Goal: Find specific page/section: Find specific page/section

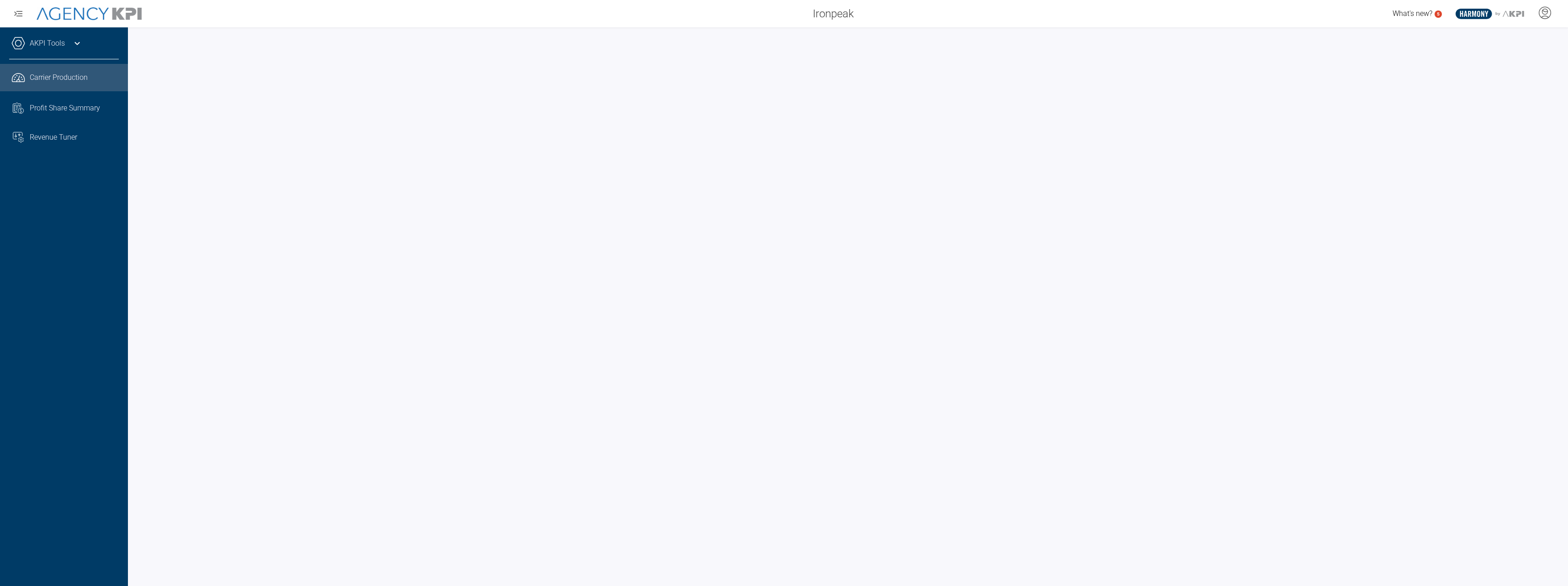
click at [63, 46] on link "AKPI Tools" at bounding box center [47, 43] width 35 height 11
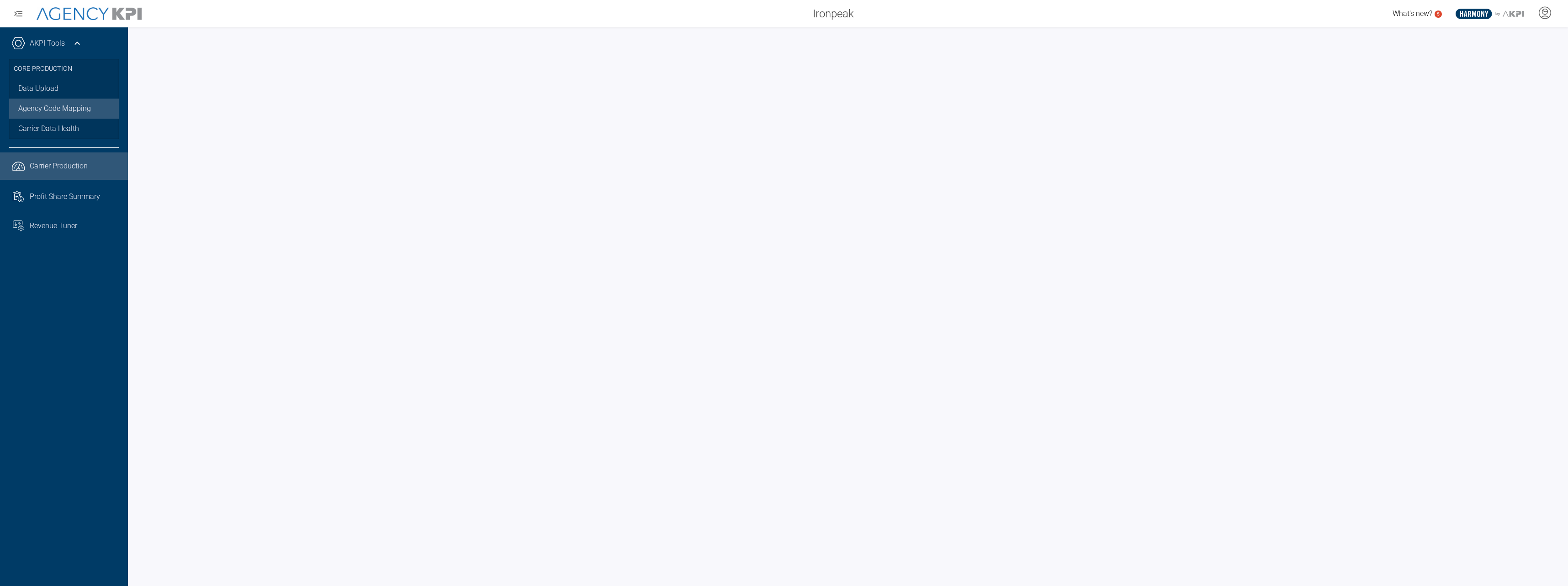
click at [56, 105] on link "Agency Code Mapping" at bounding box center [64, 108] width 110 height 20
